Goal: Transaction & Acquisition: Obtain resource

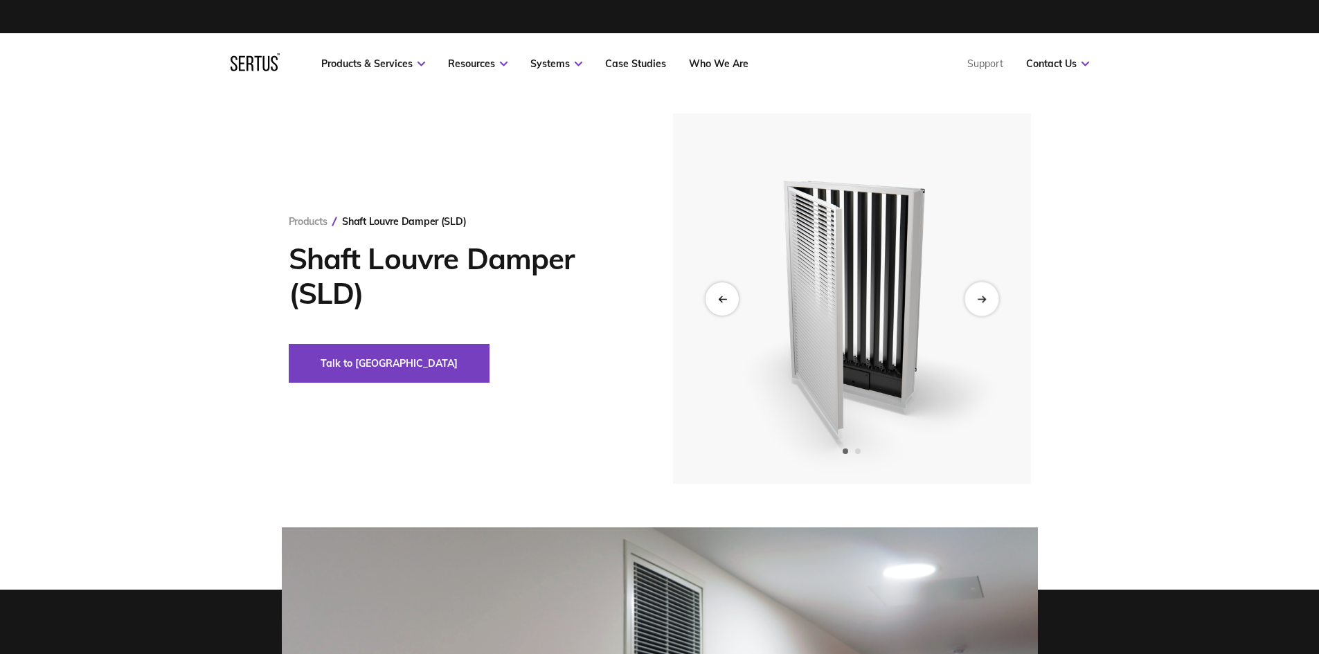
click at [980, 300] on icon "Next slide" at bounding box center [981, 299] width 9 height 8
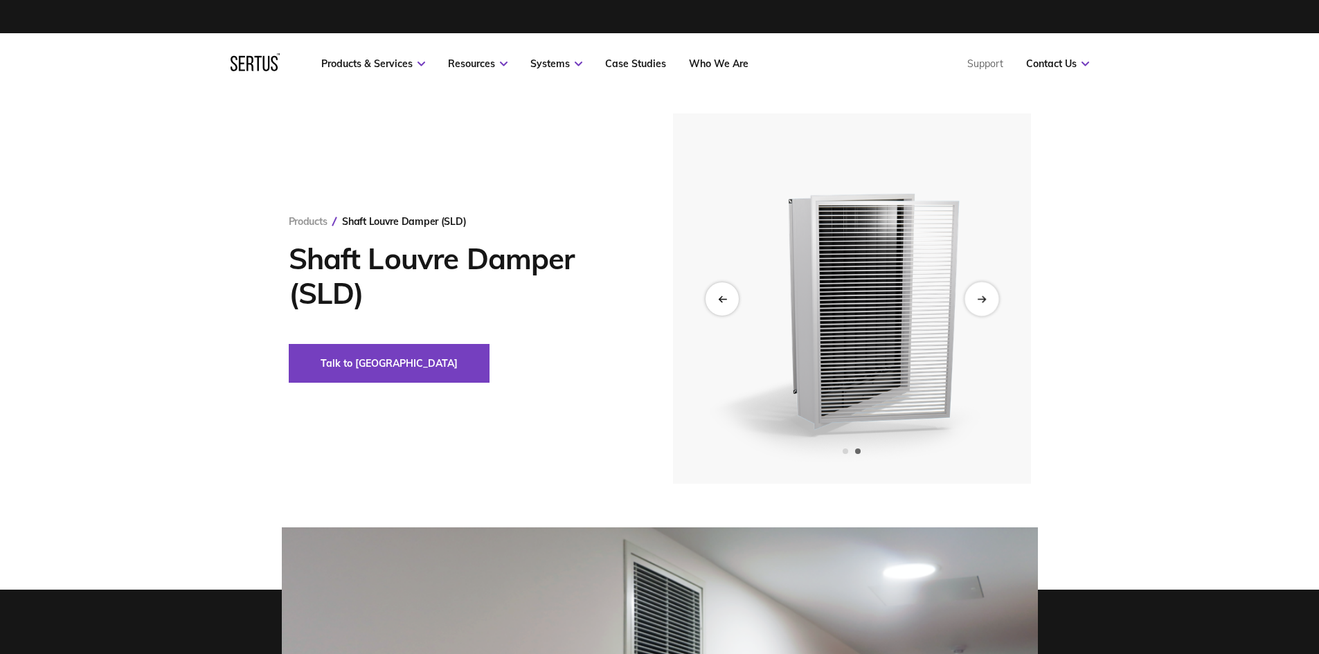
click at [980, 300] on icon "Next slide" at bounding box center [981, 299] width 9 height 8
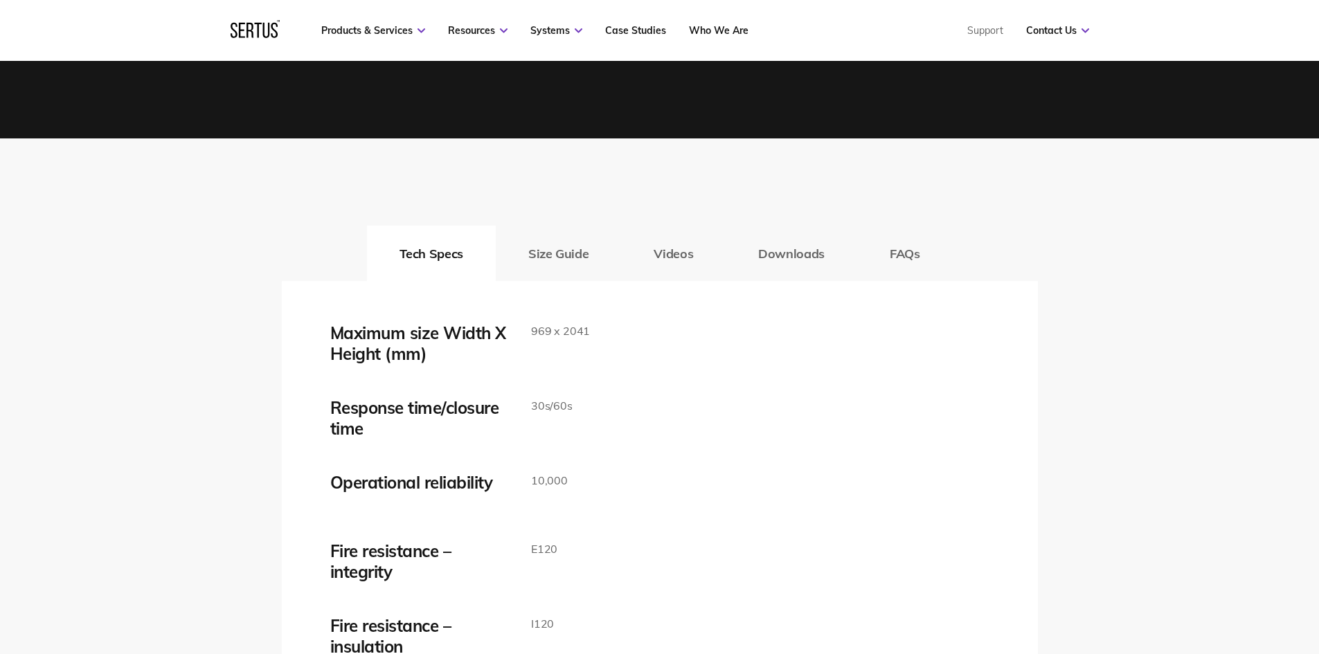
scroll to position [2285, 0]
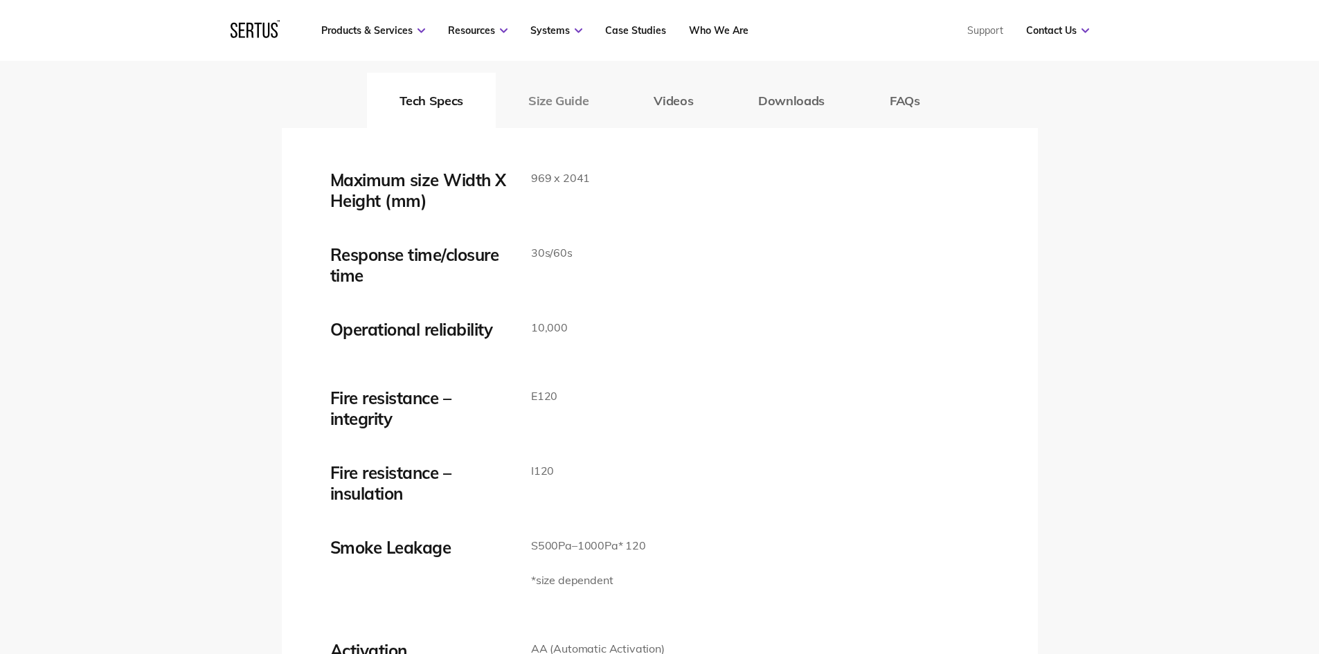
click at [563, 90] on button "Size Guide" at bounding box center [558, 100] width 125 height 55
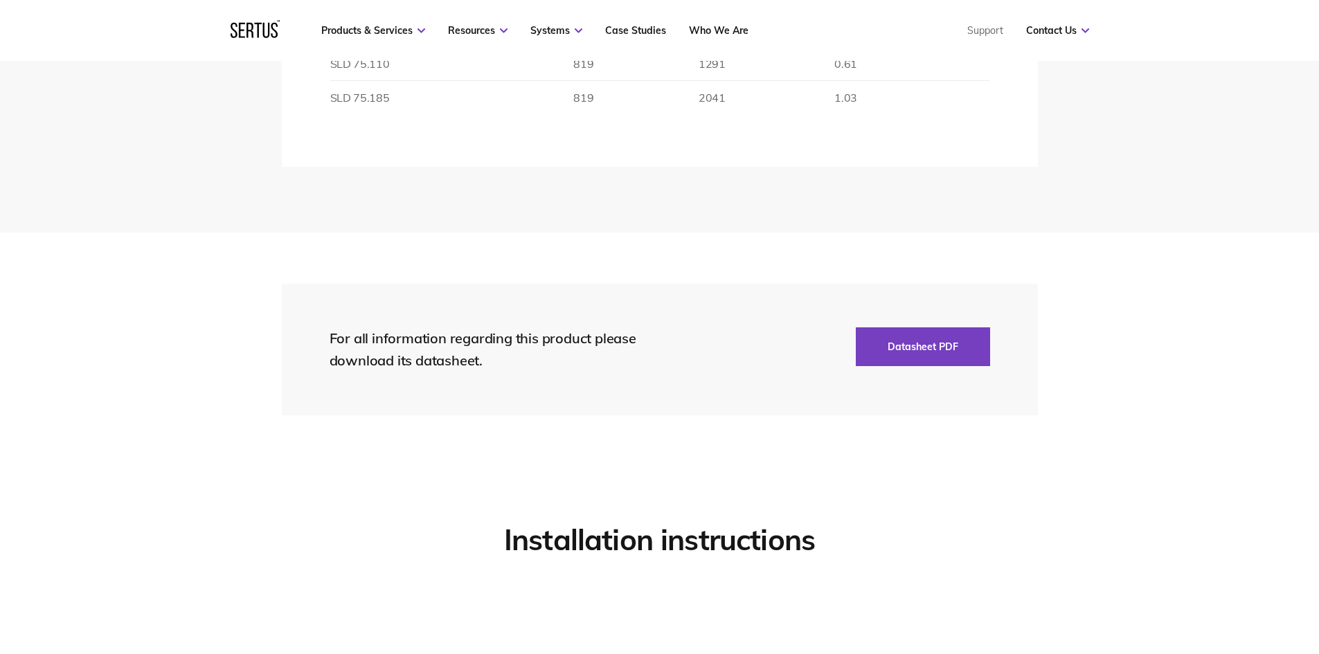
scroll to position [2631, 0]
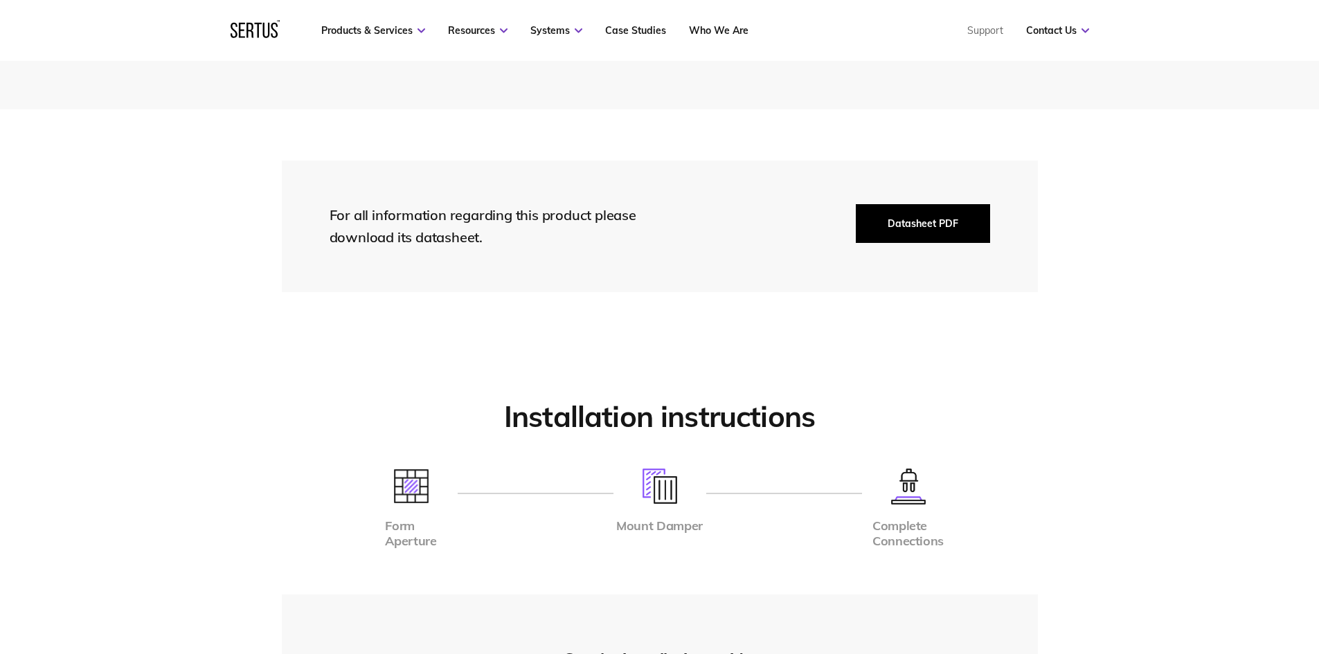
click at [915, 234] on button "Datasheet PDF" at bounding box center [923, 223] width 134 height 39
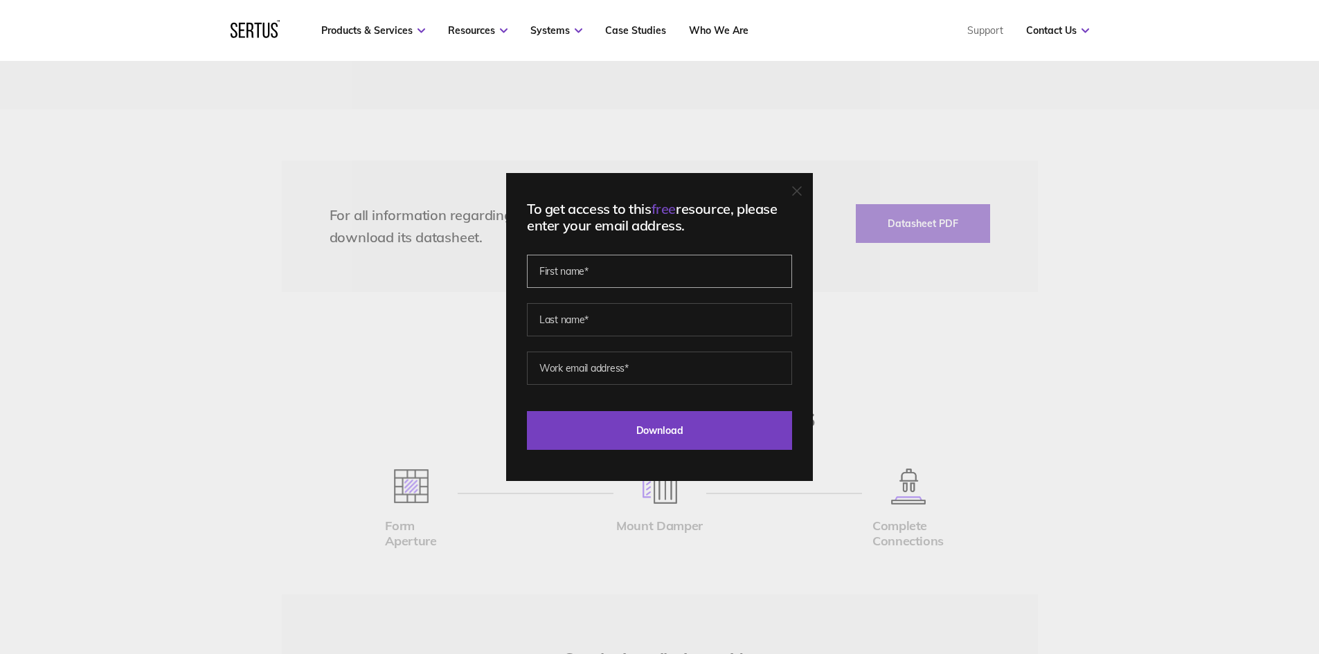
click at [598, 276] on input "text" at bounding box center [659, 271] width 265 height 33
type input "[PERSON_NAME]"
type input "O'Brien"
type input "[EMAIL_ADDRESS][DOMAIN_NAME]"
drag, startPoint x: 652, startPoint y: 372, endPoint x: 510, endPoint y: 353, distance: 142.5
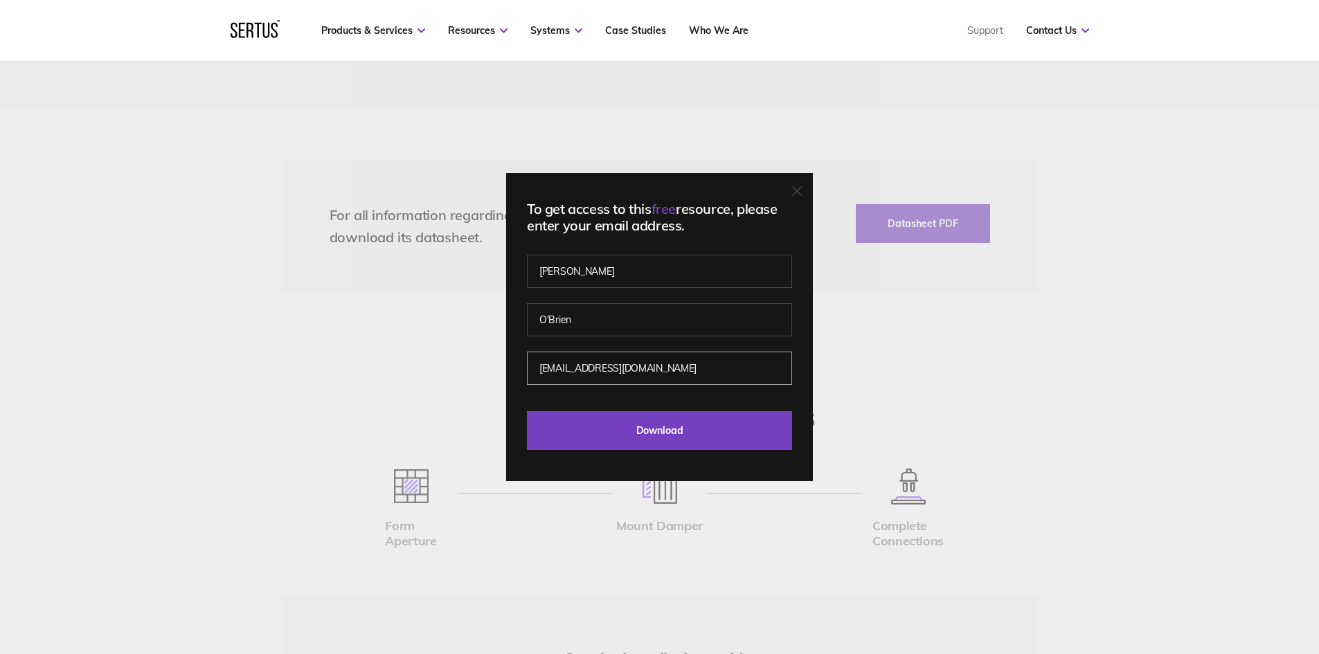
click at [496, 364] on div "To get access to this free resource, please enter your email address. [PERSON_N…" at bounding box center [659, 327] width 1319 height 654
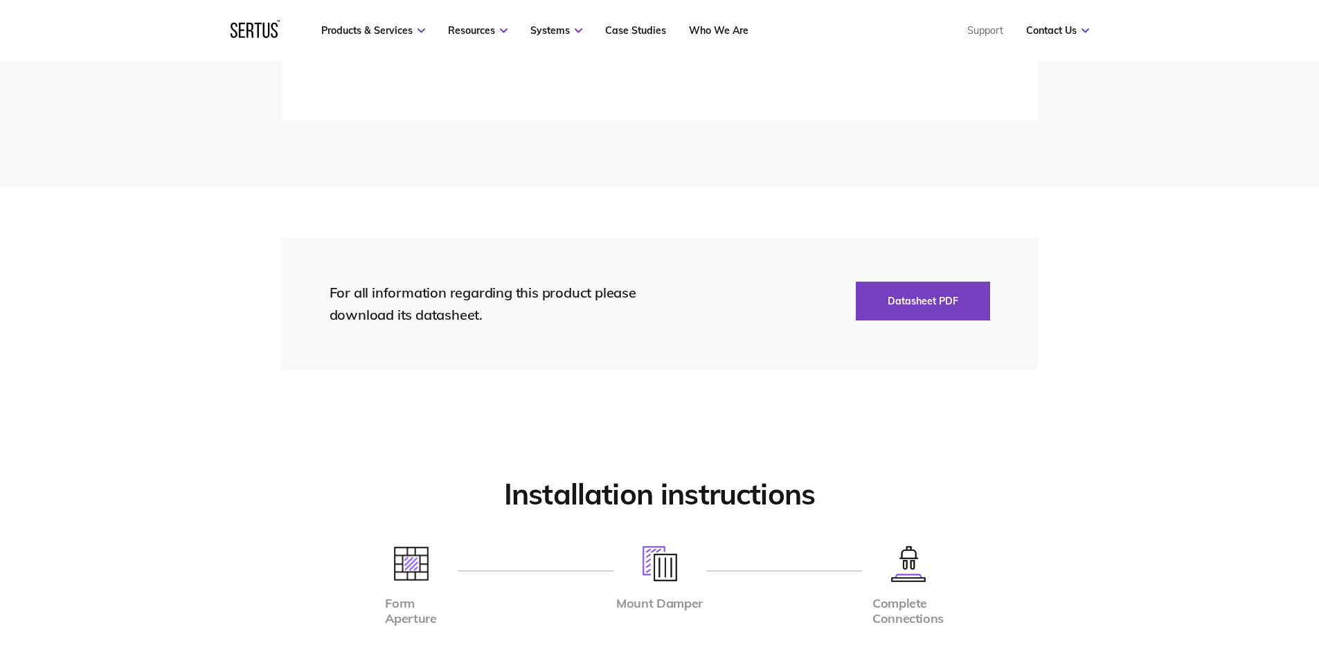
scroll to position [2562, 0]
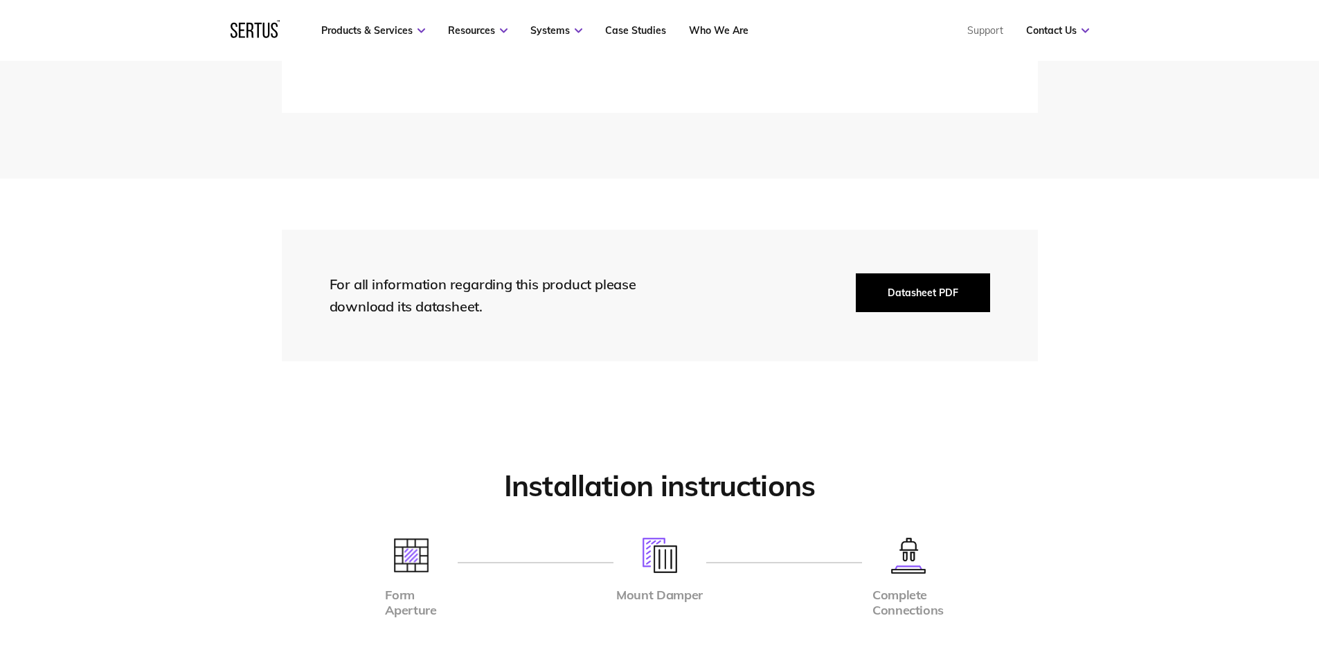
click at [922, 291] on button "Datasheet PDF" at bounding box center [923, 292] width 134 height 39
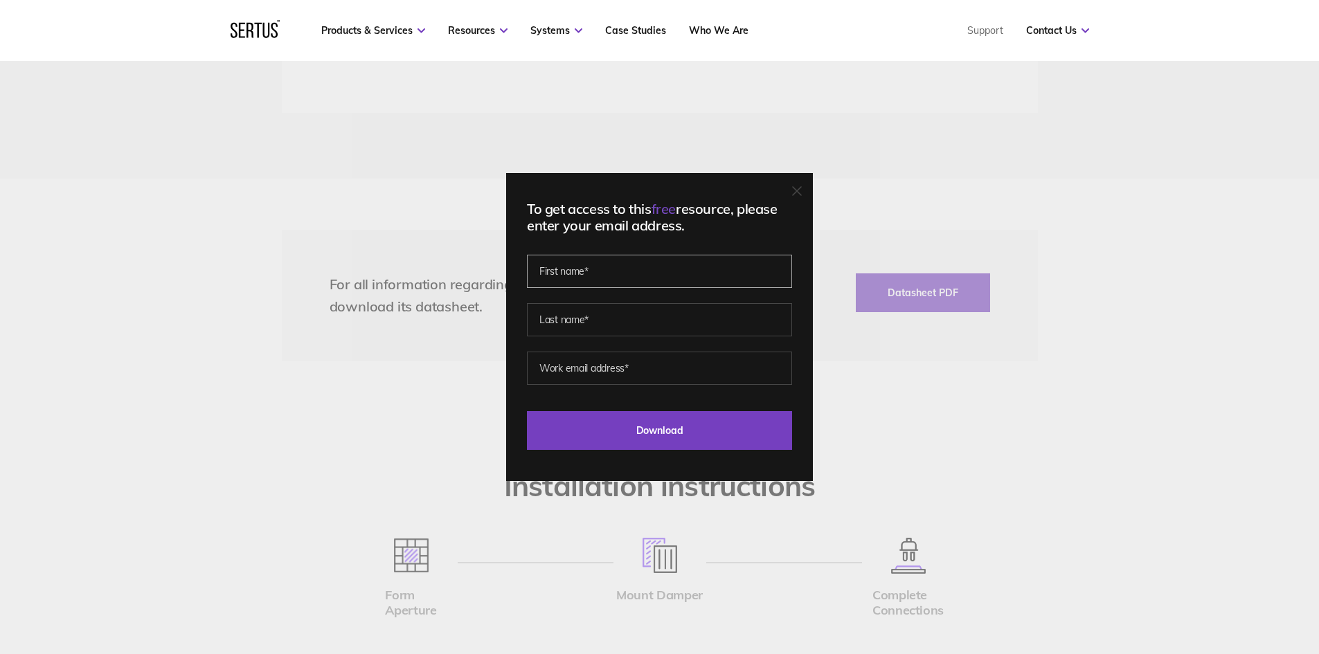
click at [603, 279] on input "text" at bounding box center [659, 271] width 265 height 33
type input "[PERSON_NAME]"
type input "O'Brien"
click at [633, 371] on input "[EMAIL_ADDRESS][DOMAIN_NAME]" at bounding box center [659, 368] width 265 height 33
drag, startPoint x: 646, startPoint y: 370, endPoint x: 534, endPoint y: 372, distance: 112.2
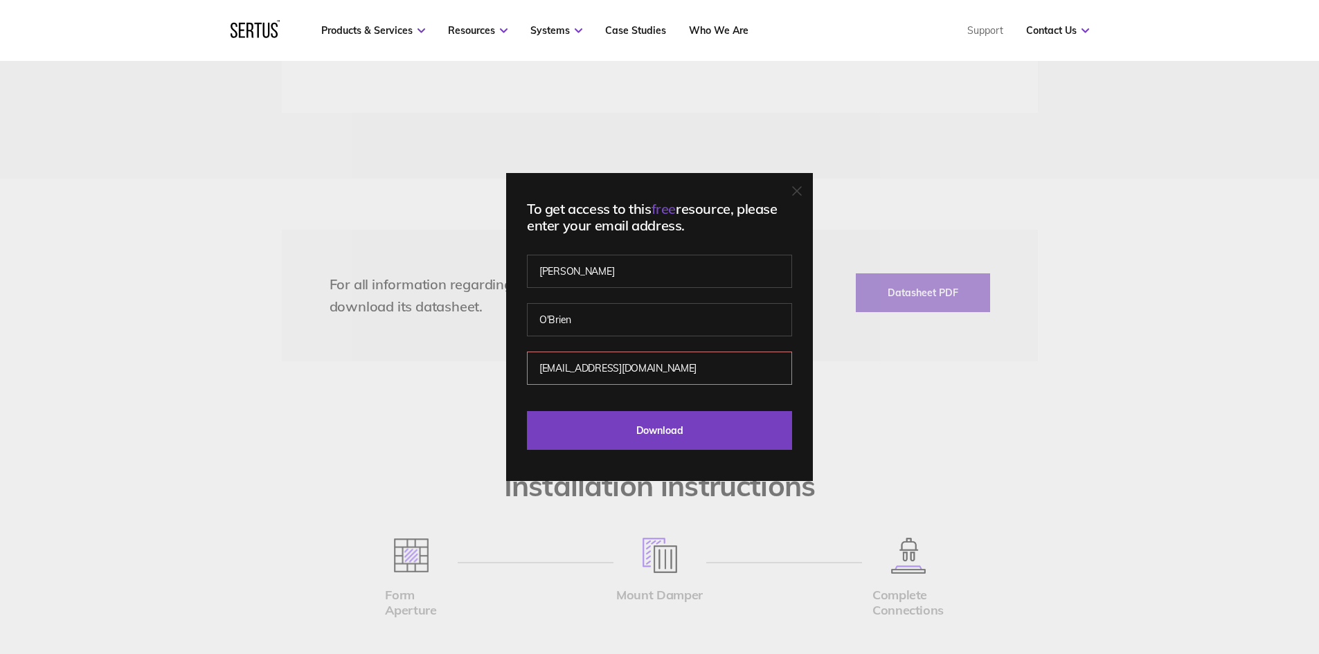
click at [533, 371] on input "[EMAIL_ADDRESS][DOMAIN_NAME]" at bounding box center [659, 368] width 265 height 33
type input "[PERSON_NAME][EMAIL_ADDRESS][PERSON_NAME][DOMAIN_NAME]"
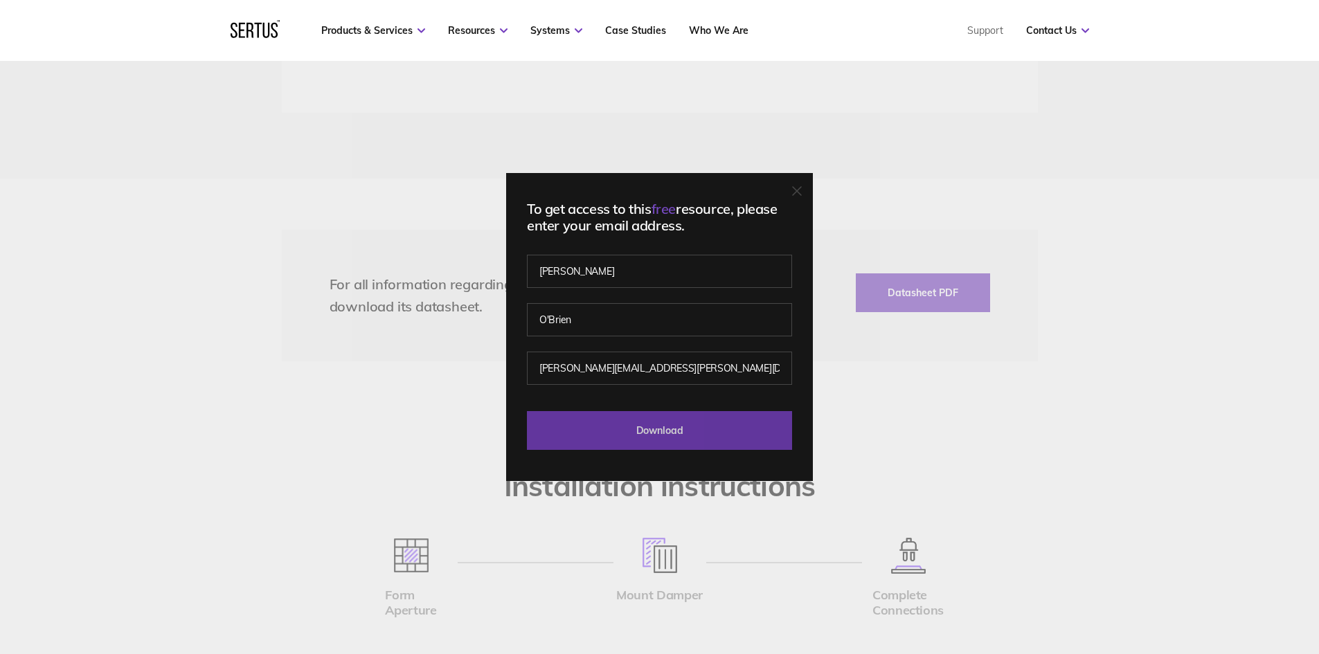
click at [667, 424] on input "Download" at bounding box center [659, 430] width 265 height 39
